Goal: Task Accomplishment & Management: Use online tool/utility

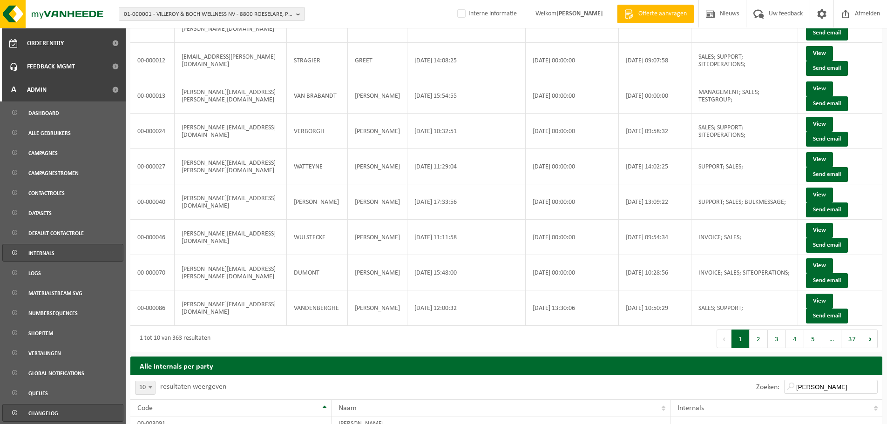
scroll to position [127, 0]
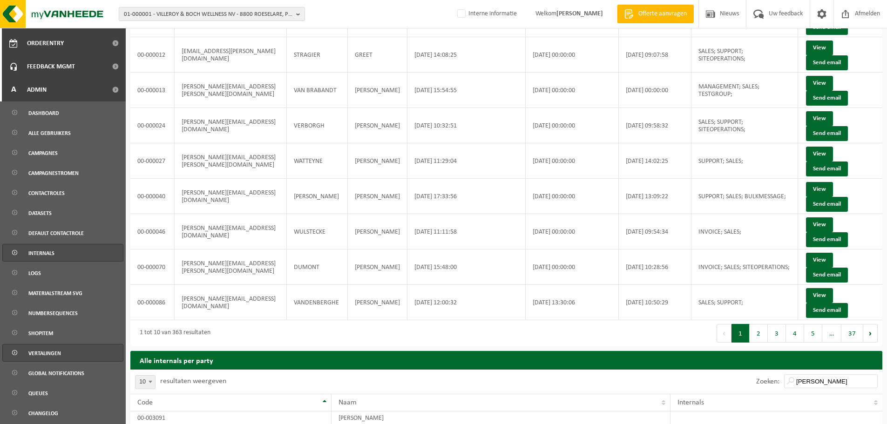
click at [56, 352] on span "Vertalingen" at bounding box center [44, 353] width 33 height 18
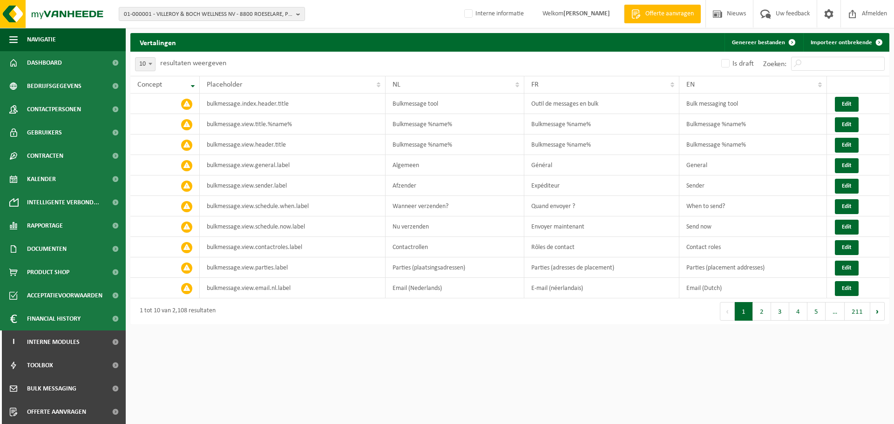
click at [144, 65] on span "10" at bounding box center [145, 64] width 20 height 13
select select "100"
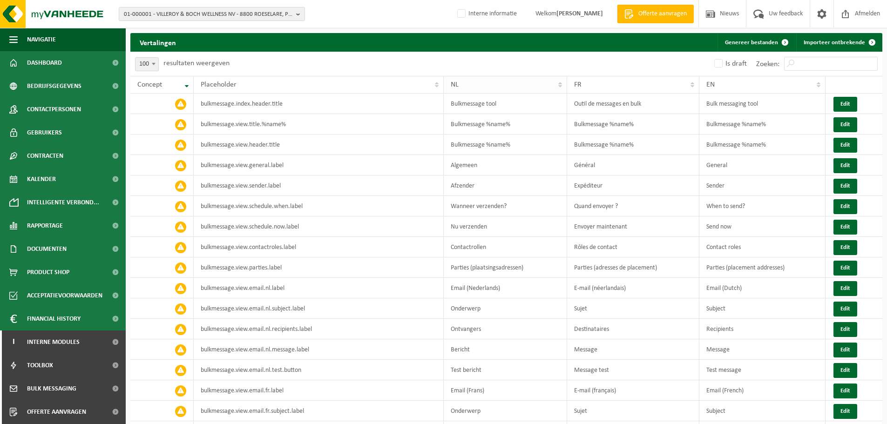
click at [457, 84] on span "NL" at bounding box center [455, 84] width 8 height 7
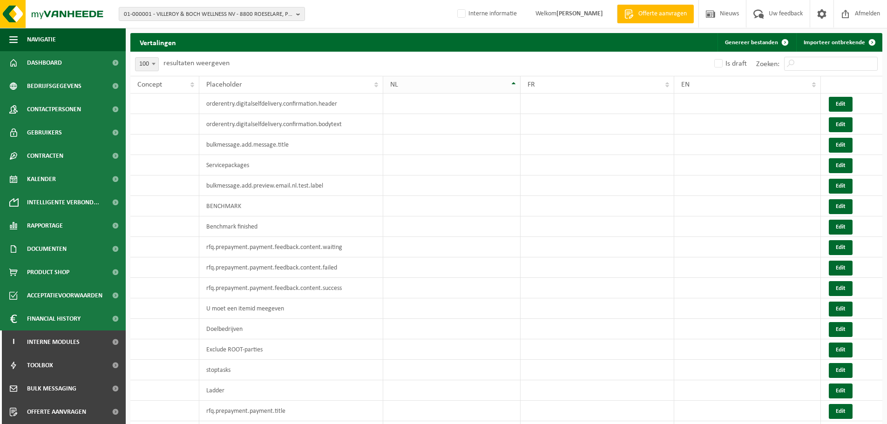
click at [457, 84] on div "NL" at bounding box center [449, 84] width 118 height 7
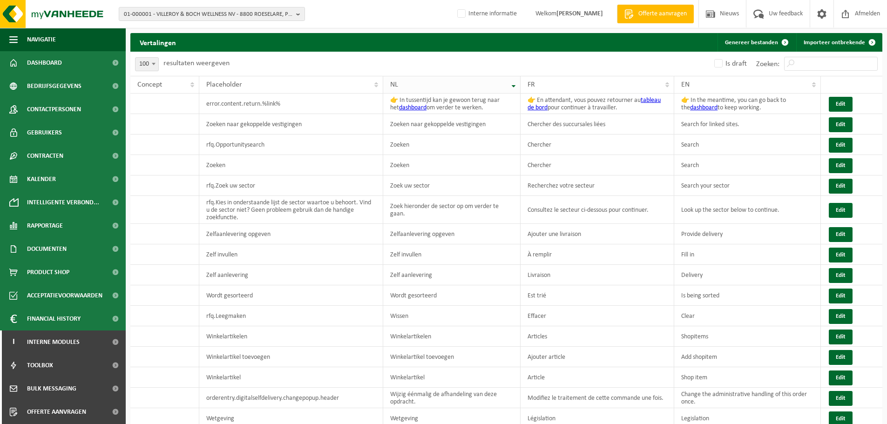
click at [392, 84] on span "NL" at bounding box center [394, 84] width 8 height 7
